Goal: Task Accomplishment & Management: Manage account settings

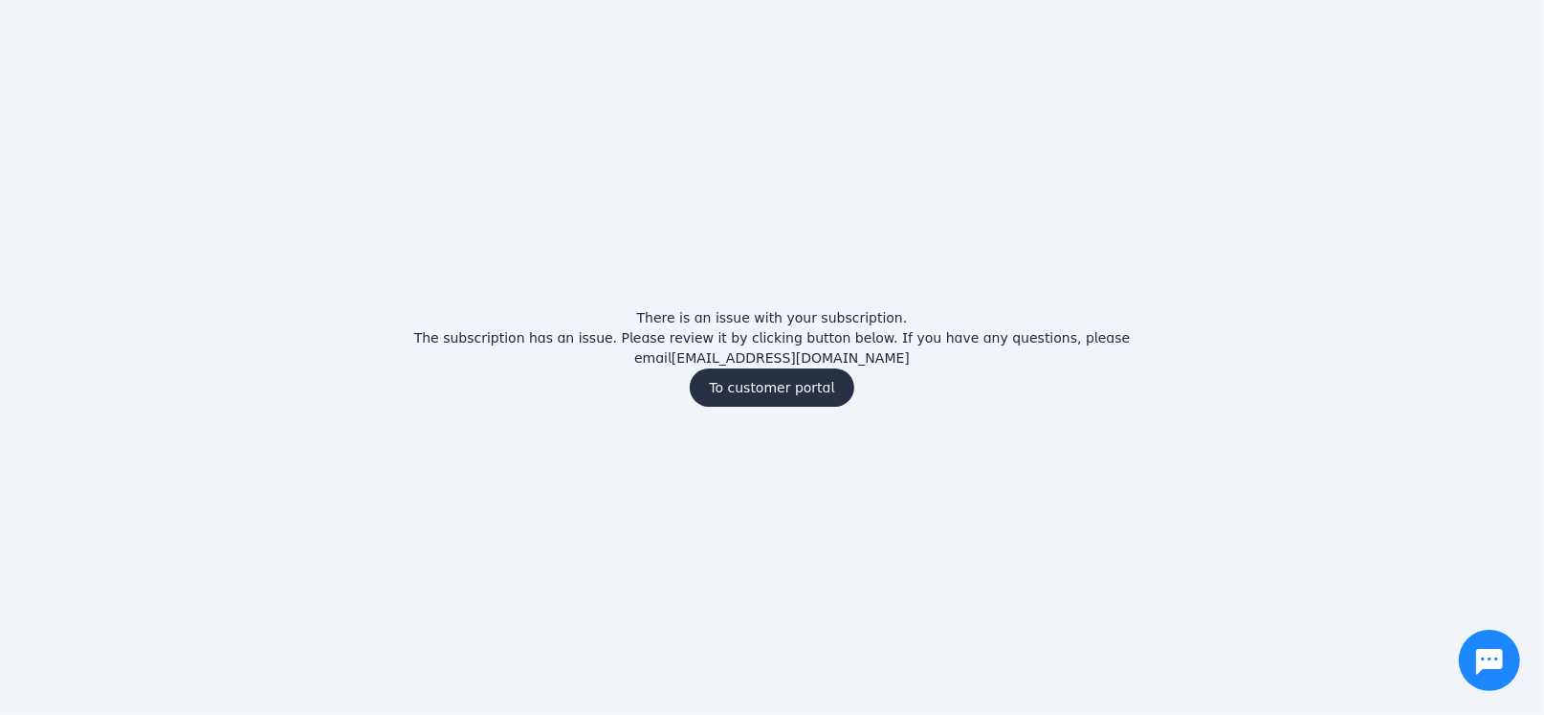
click at [773, 381] on span "To customer portal" at bounding box center [771, 387] width 125 height 13
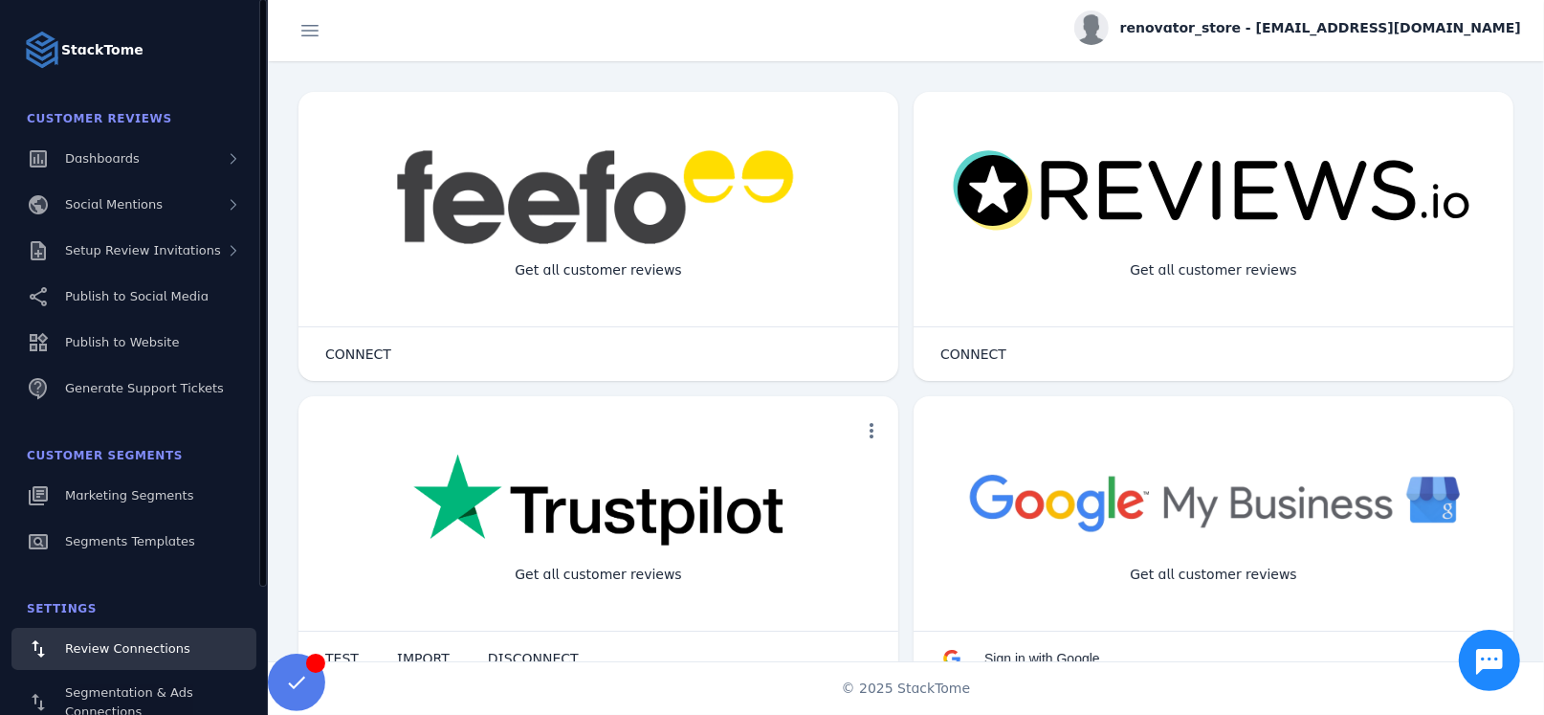
click at [126, 43] on strong "StackTome" at bounding box center [102, 50] width 82 height 20
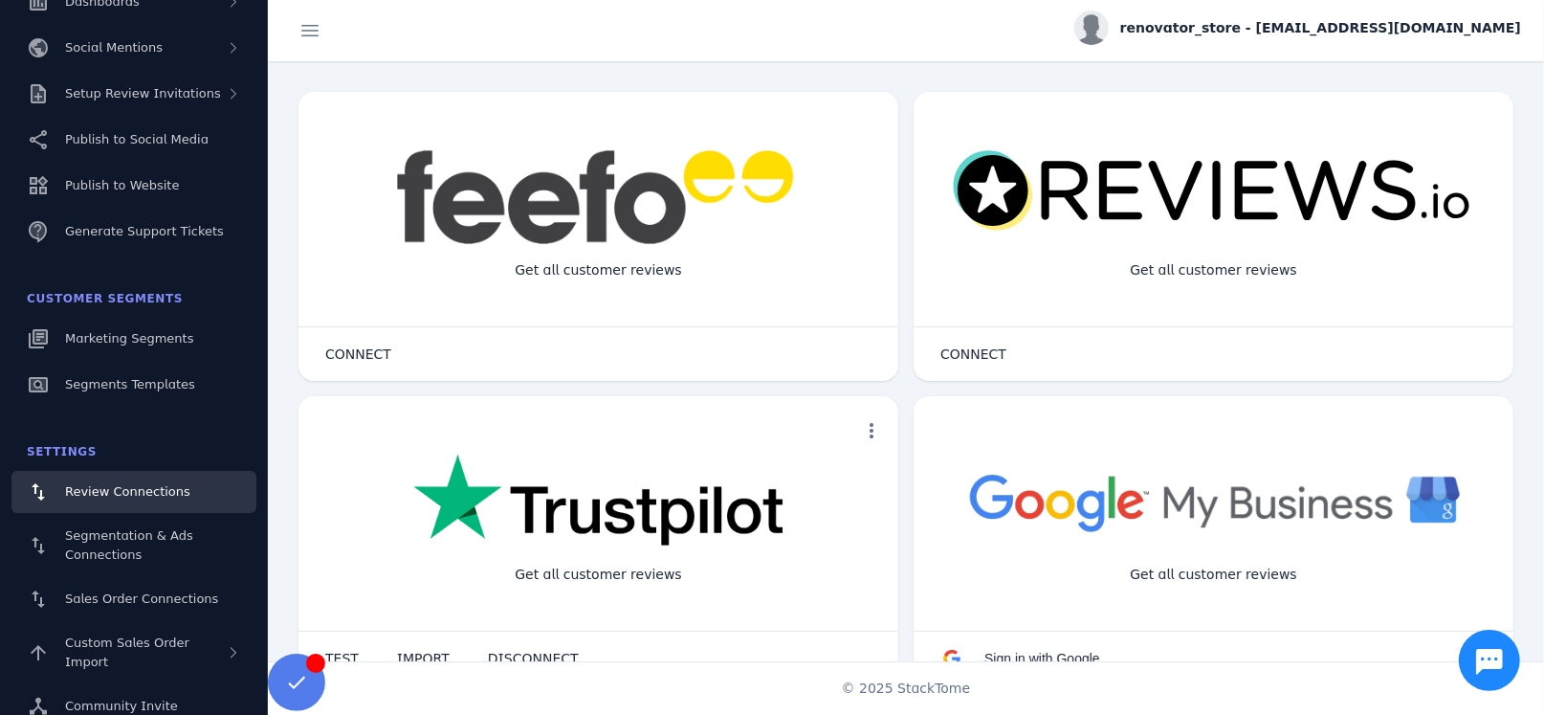
click at [1427, 28] on span "renovator_store - [EMAIL_ADDRESS][DOMAIN_NAME]" at bounding box center [1320, 28] width 401 height 20
click at [1440, 196] on button "Sign out" at bounding box center [1453, 184] width 138 height 46
